Goal: Task Accomplishment & Management: Manage account settings

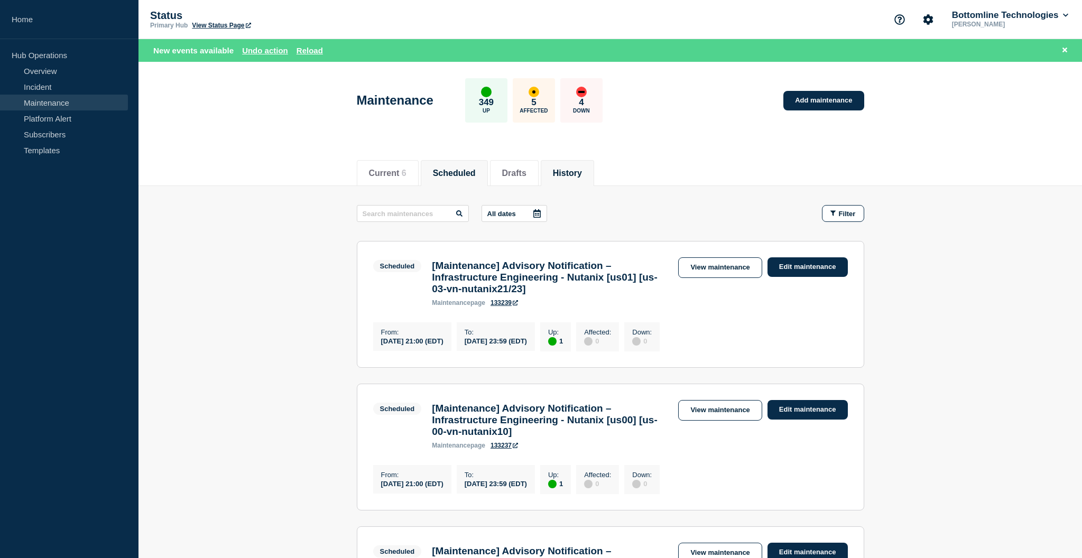
click at [553, 169] on button "History" at bounding box center [567, 174] width 29 height 10
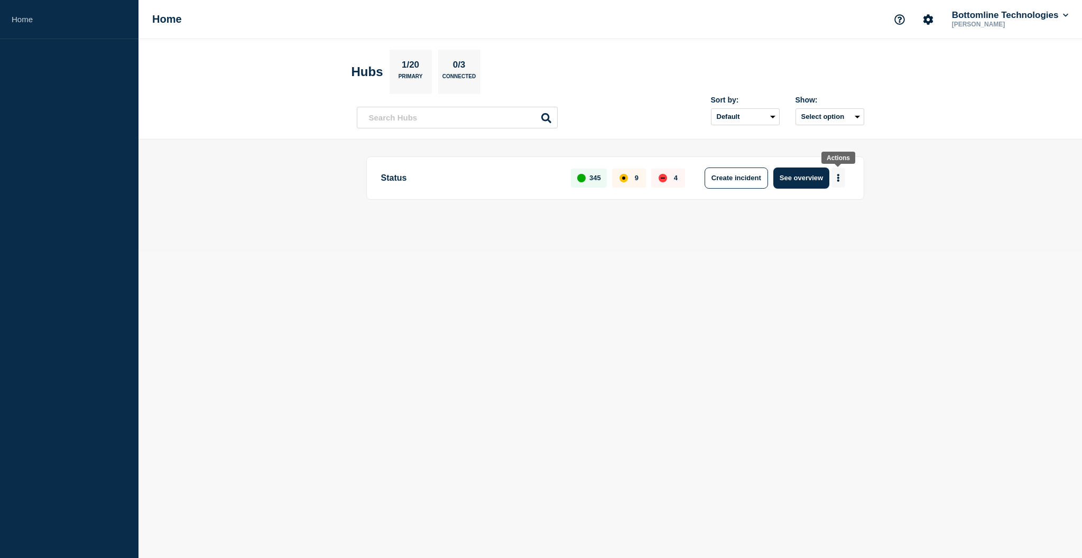
click at [839, 178] on icon "More actions" at bounding box center [838, 178] width 3 height 8
drag, startPoint x: 751, startPoint y: 202, endPoint x: 751, endPoint y: 196, distance: 6.3
click at [751, 202] on div "Status 345 9 4 Create incident See overview" at bounding box center [610, 195] width 507 height 79
click at [795, 175] on button "See overview" at bounding box center [801, 178] width 56 height 21
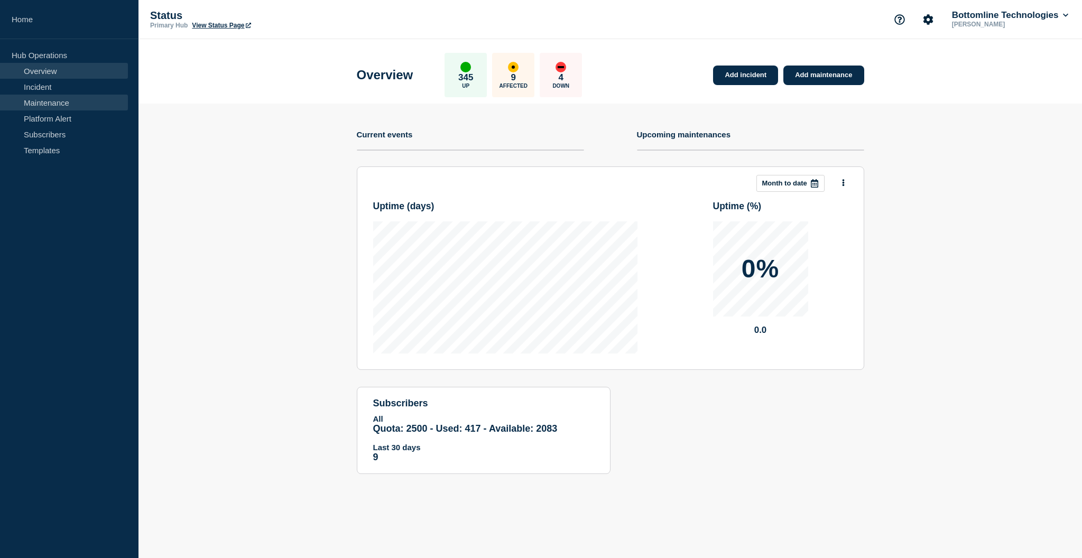
click at [43, 98] on link "Maintenance" at bounding box center [64, 103] width 128 height 16
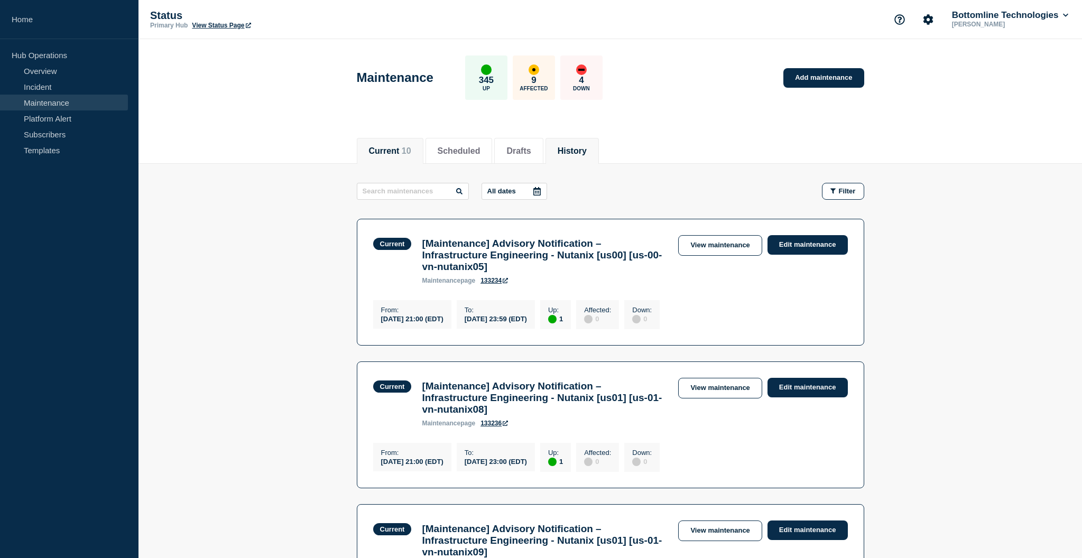
click at [569, 153] on button "History" at bounding box center [572, 151] width 29 height 10
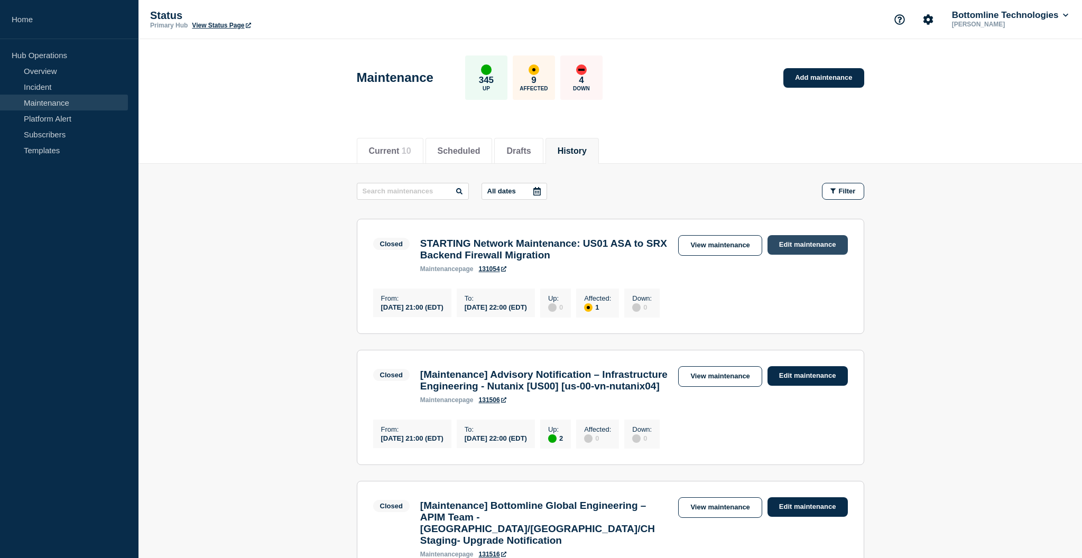
click at [803, 244] on link "Edit maintenance" at bounding box center [807, 245] width 80 height 20
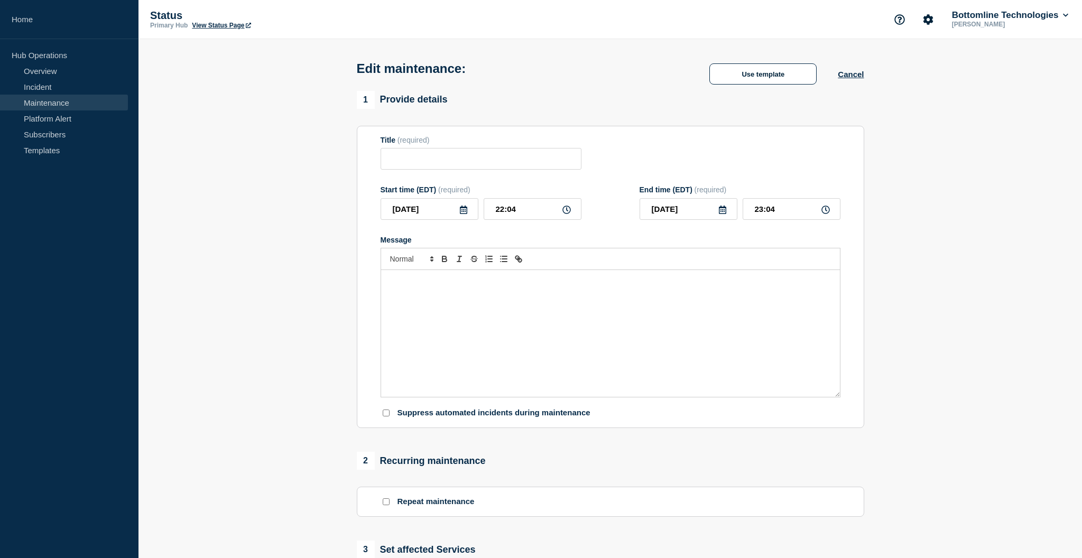
type input "STARTING Network Maintenance: US01 ASA to SRX Backend Firewall Migration"
type input "21:00"
type input "22:00"
checkbox input "true"
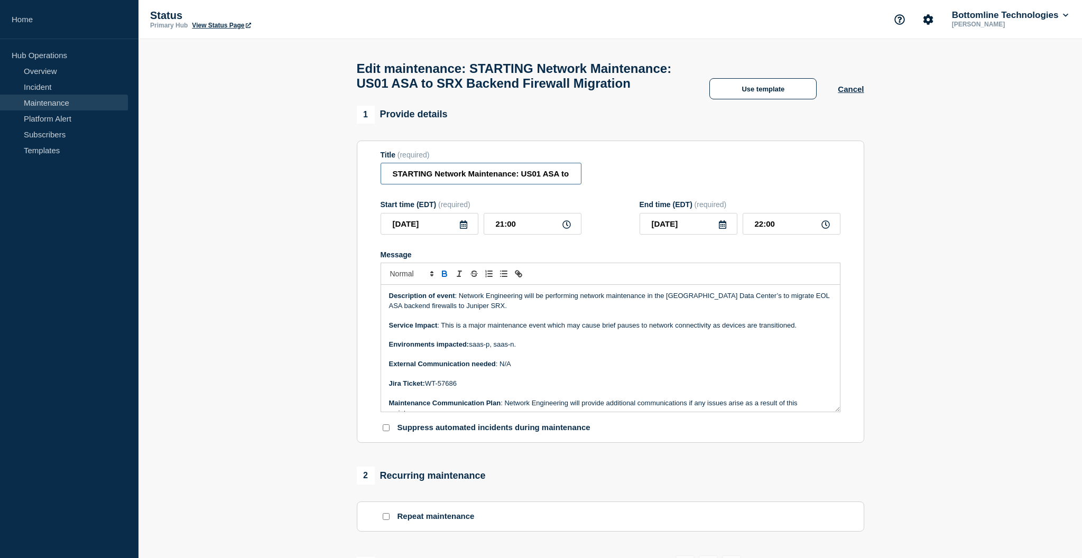
drag, startPoint x: 431, startPoint y: 180, endPoint x: 354, endPoint y: 179, distance: 76.6
click at [354, 179] on div "1 Provide details Title (required) STARTING Network Maintenance: US01 ASA to SR…" at bounding box center [610, 540] width 520 height 869
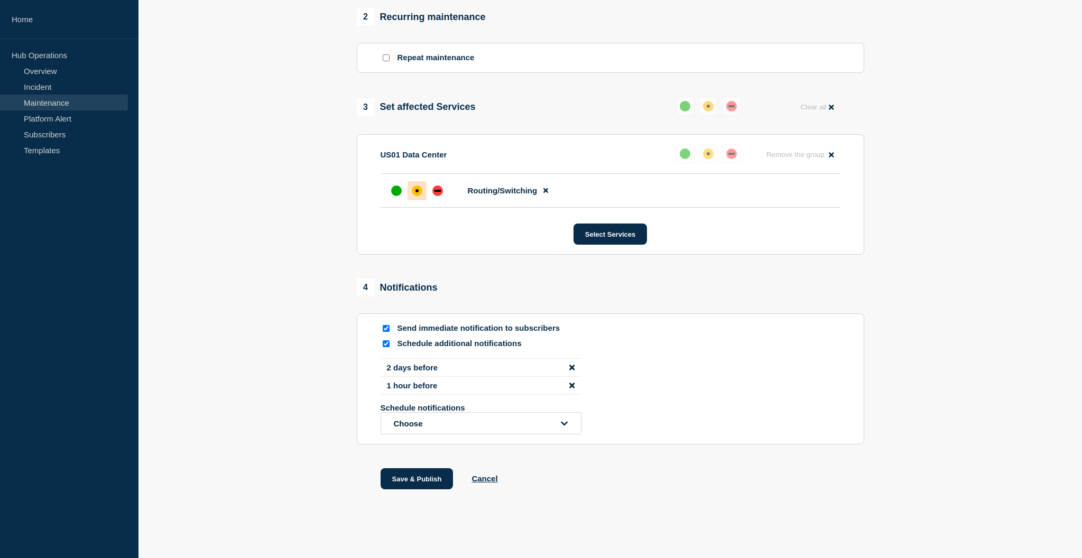
scroll to position [479, 0]
type input "COMPLETE Network Maintenance: US01 ASA to SRX Backend Firewall Migration"
click at [412, 477] on button "Save & Publish" at bounding box center [417, 478] width 73 height 21
